Goal: Task Accomplishment & Management: Manage account settings

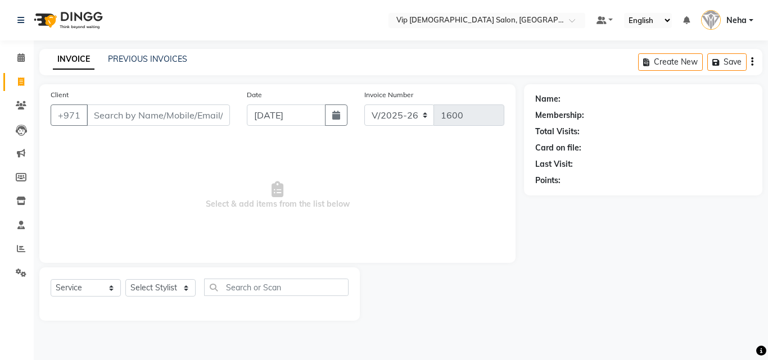
select select "8415"
select select "service"
click at [18, 251] on icon at bounding box center [21, 249] width 8 height 8
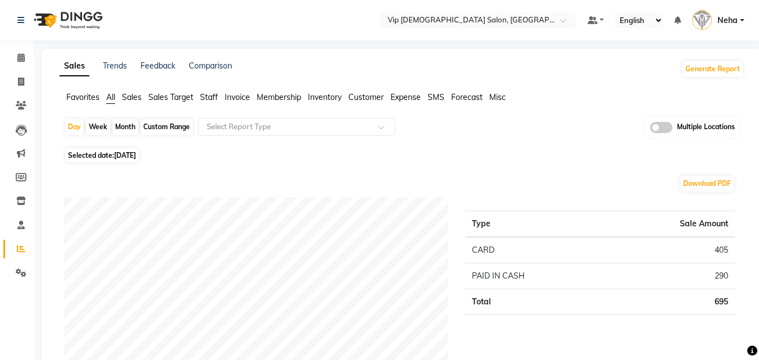
click at [171, 129] on div "Custom Range" at bounding box center [167, 127] width 52 height 16
select select "9"
select select "2025"
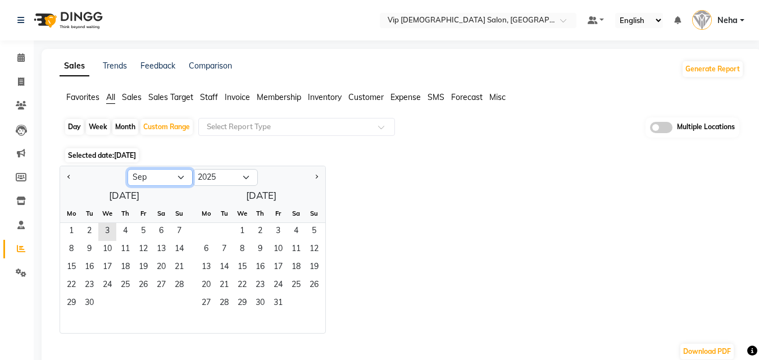
click at [151, 175] on select "Jan Feb Mar Apr May Jun [DATE] Aug Sep Oct Nov Dec" at bounding box center [160, 177] width 65 height 17
select select "8"
click at [128, 169] on select "Jan Feb Mar Apr May Jun [DATE] Aug Sep Oct Nov Dec" at bounding box center [160, 177] width 65 height 17
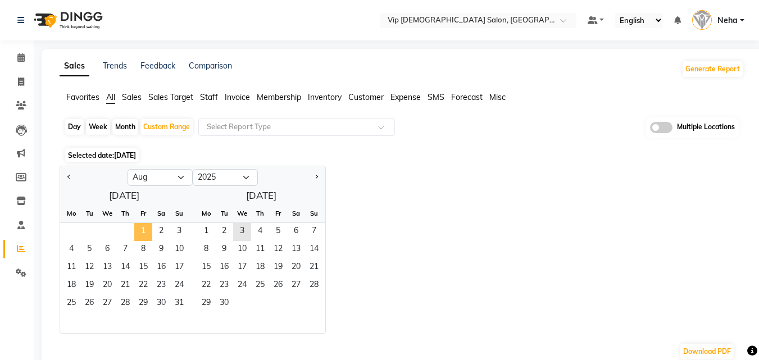
click at [143, 228] on span "1" at bounding box center [143, 232] width 18 height 18
click at [174, 300] on span "31" at bounding box center [179, 304] width 18 height 18
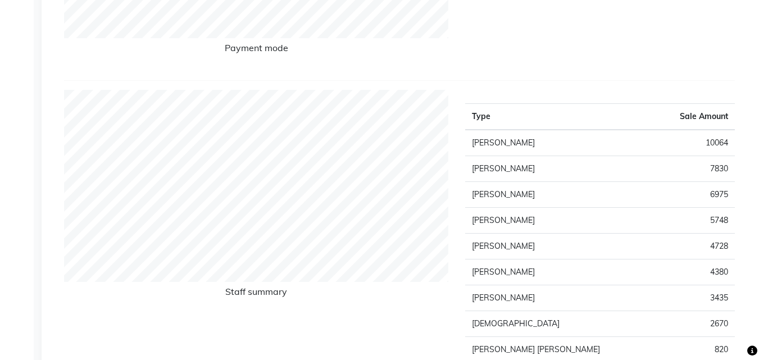
scroll to position [382, 0]
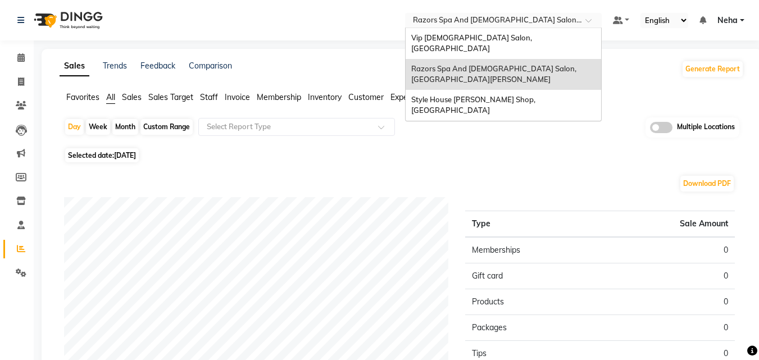
click at [453, 25] on input "text" at bounding box center [492, 21] width 163 height 11
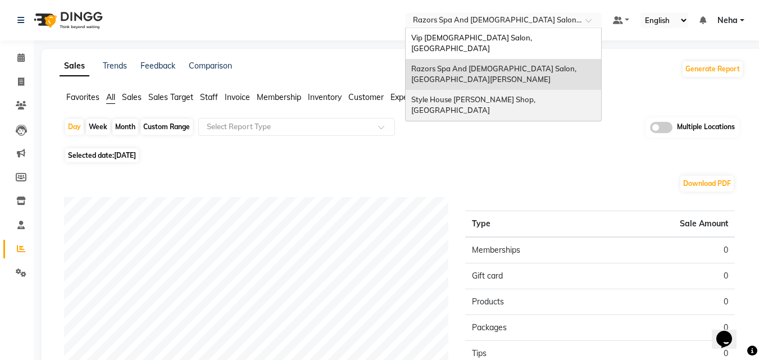
click at [437, 95] on span "Style House Barber Shop, Khalifa City" at bounding box center [474, 105] width 126 height 20
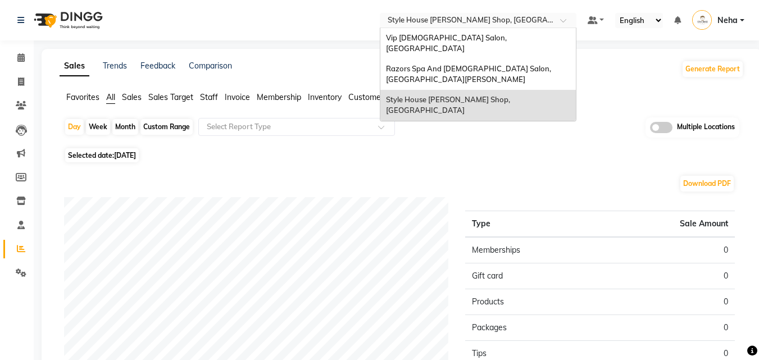
click at [446, 20] on input "text" at bounding box center [467, 21] width 163 height 11
click at [424, 38] on span "Vip [DEMOGRAPHIC_DATA] Salon, [GEOGRAPHIC_DATA]" at bounding box center [447, 43] width 123 height 20
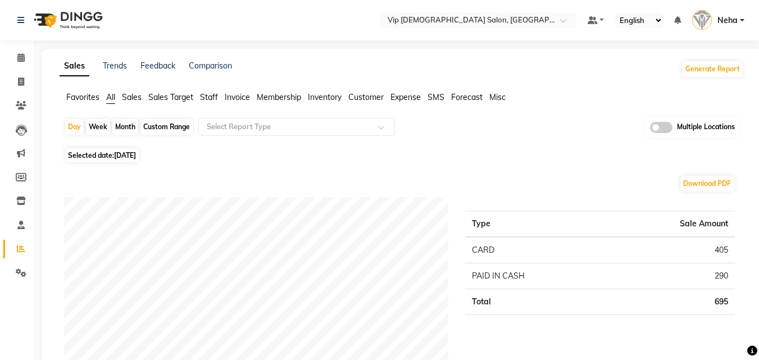
scroll to position [630, 0]
